Goal: Task Accomplishment & Management: Manage account settings

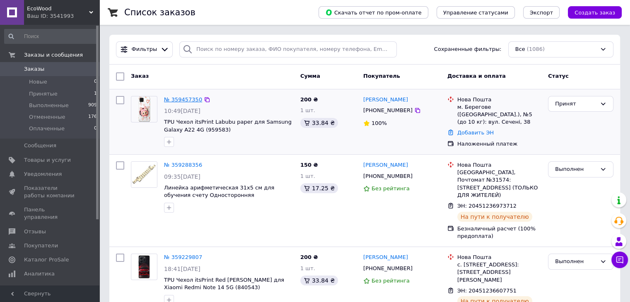
click at [174, 100] on link "№ 359457350" at bounding box center [183, 100] width 38 height 6
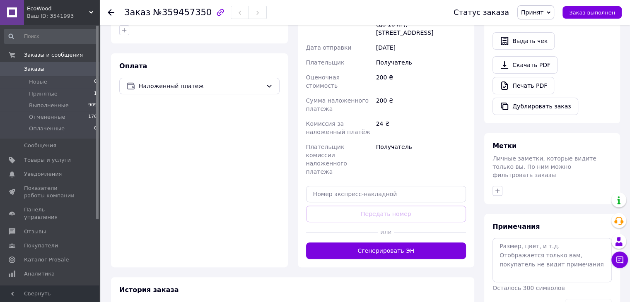
scroll to position [271, 0]
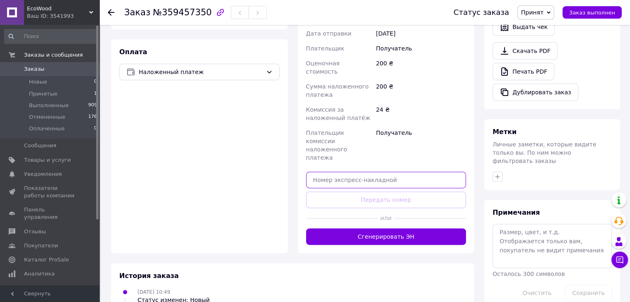
click at [378, 172] on input "text" at bounding box center [386, 180] width 160 height 17
paste input "20451237490990"
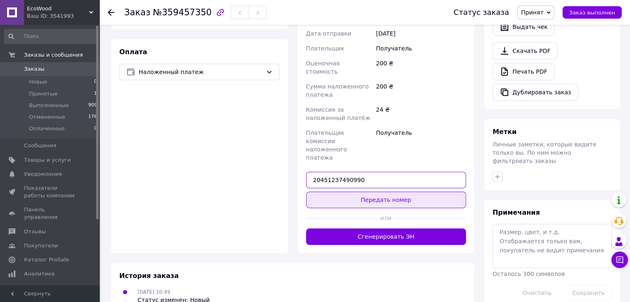
type input "20451237490990"
click at [394, 192] on button "Передать номер" at bounding box center [386, 200] width 160 height 17
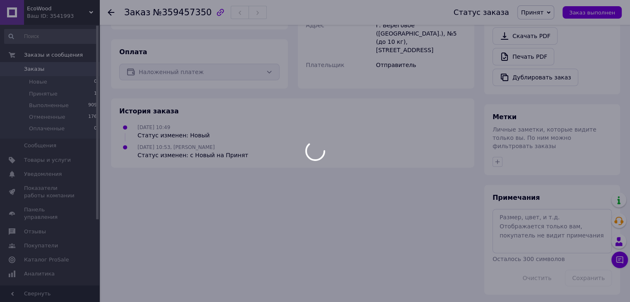
scroll to position [257, 0]
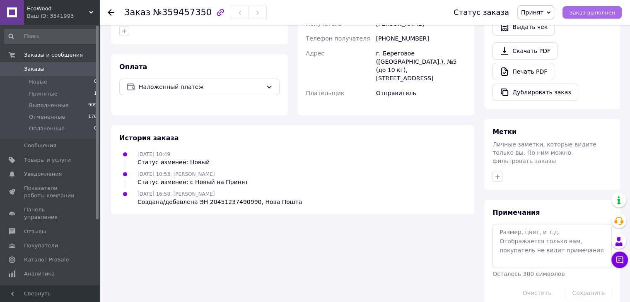
click at [590, 10] on span "Заказ выполнен" at bounding box center [592, 13] width 46 height 6
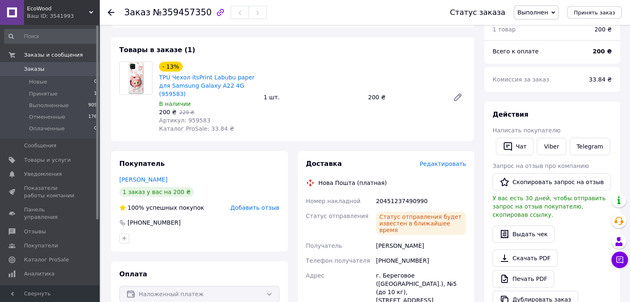
scroll to position [0, 0]
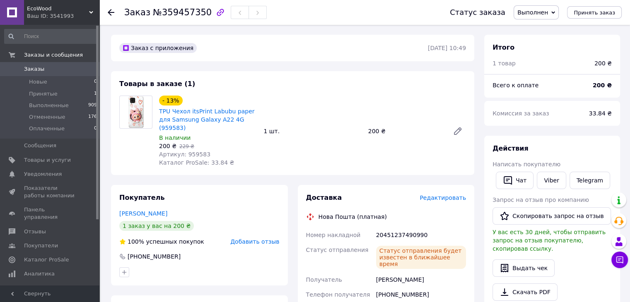
click at [51, 66] on span "Заказы" at bounding box center [50, 68] width 53 height 7
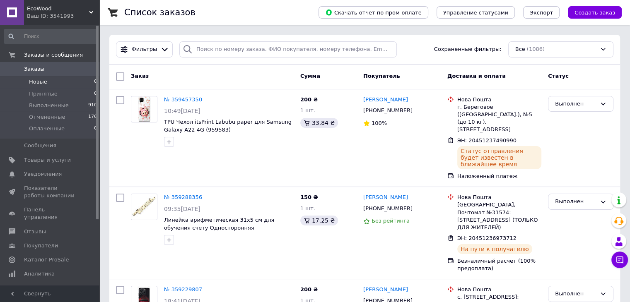
click at [30, 86] on li "Новые 0" at bounding box center [51, 82] width 102 height 12
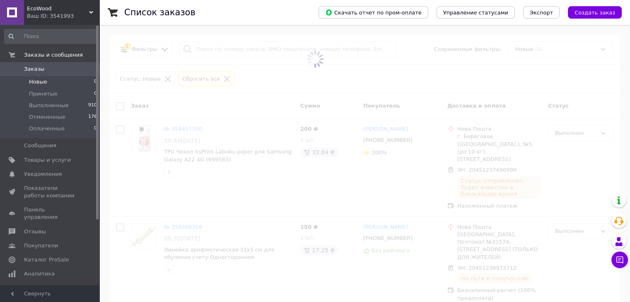
click at [30, 73] on span "Заказы" at bounding box center [34, 68] width 20 height 7
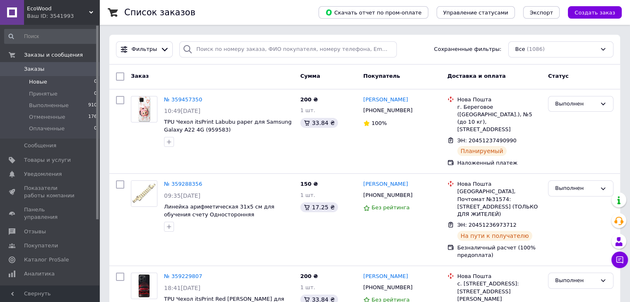
click at [54, 79] on li "Новые 0" at bounding box center [51, 82] width 102 height 12
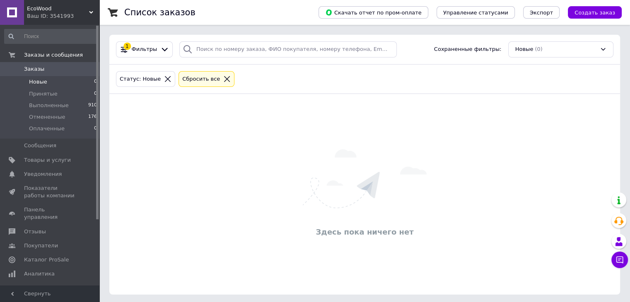
click at [52, 71] on span "Заказы" at bounding box center [50, 68] width 53 height 7
